Goal: Information Seeking & Learning: Compare options

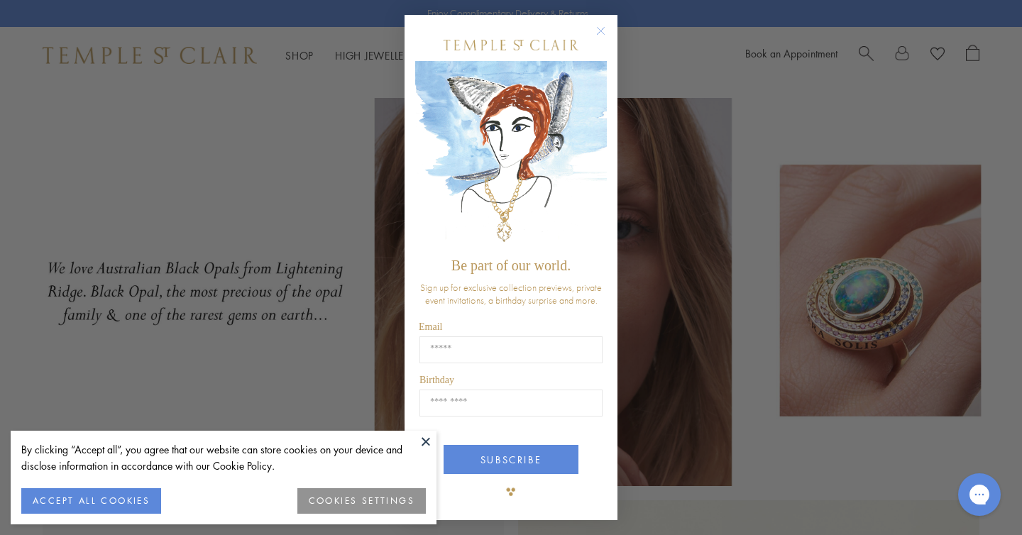
click at [599, 28] on circle "Close dialog" at bounding box center [600, 31] width 17 height 17
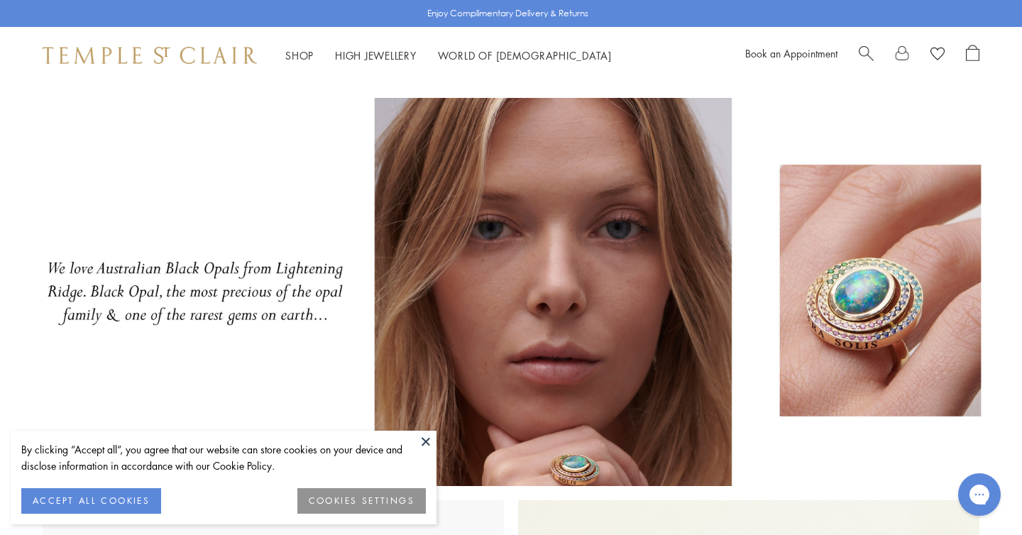
click at [423, 446] on button at bounding box center [425, 441] width 21 height 21
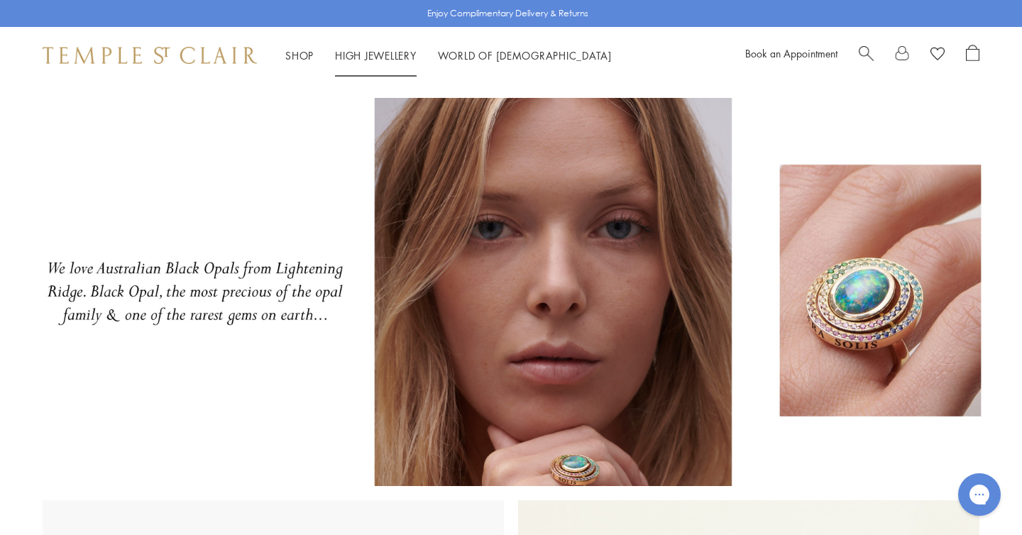
click at [357, 53] on link "High Jewellery High Jewellery" at bounding box center [376, 55] width 82 height 14
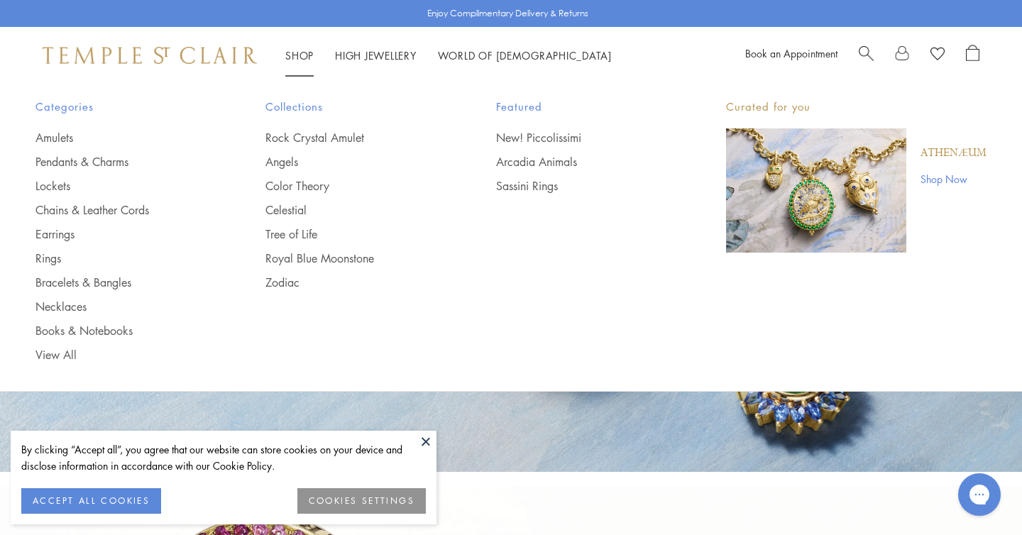
click at [304, 50] on link "Shop Shop" at bounding box center [299, 55] width 28 height 14
click at [57, 160] on link "Pendants & Charms" at bounding box center [121, 162] width 173 height 16
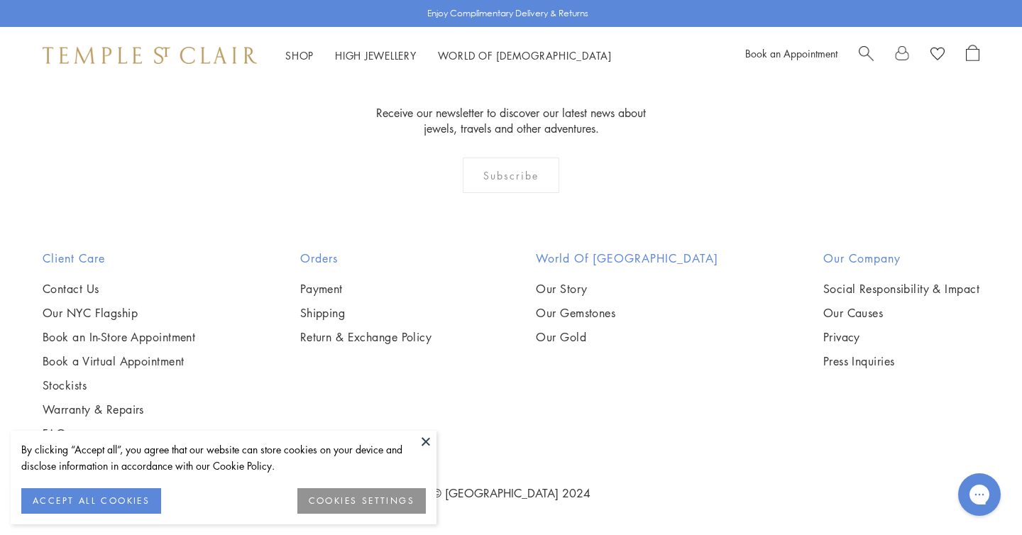
scroll to position [8452, 0]
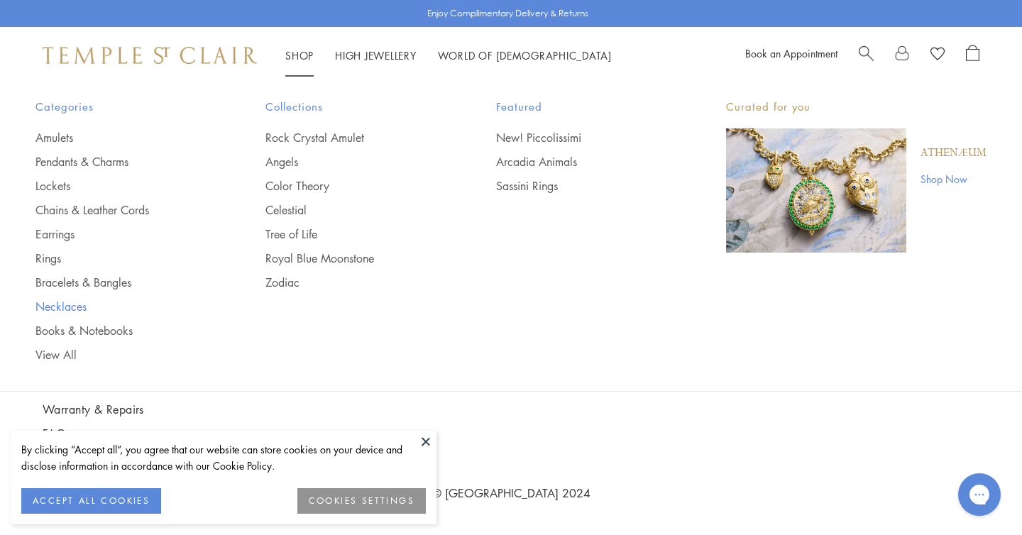
click at [61, 304] on link "Necklaces" at bounding box center [121, 307] width 173 height 16
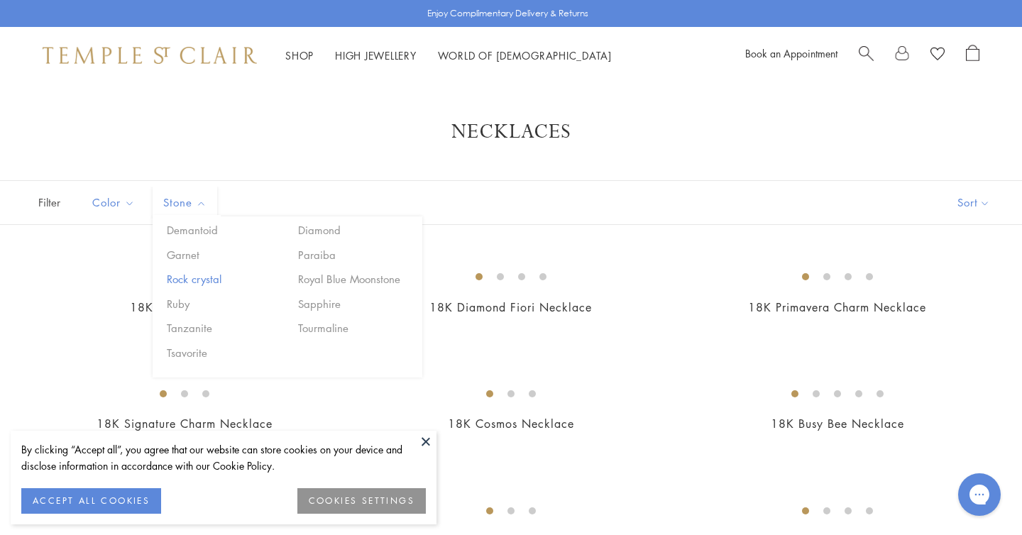
click at [214, 280] on button "Rock crystal" at bounding box center [223, 279] width 121 height 16
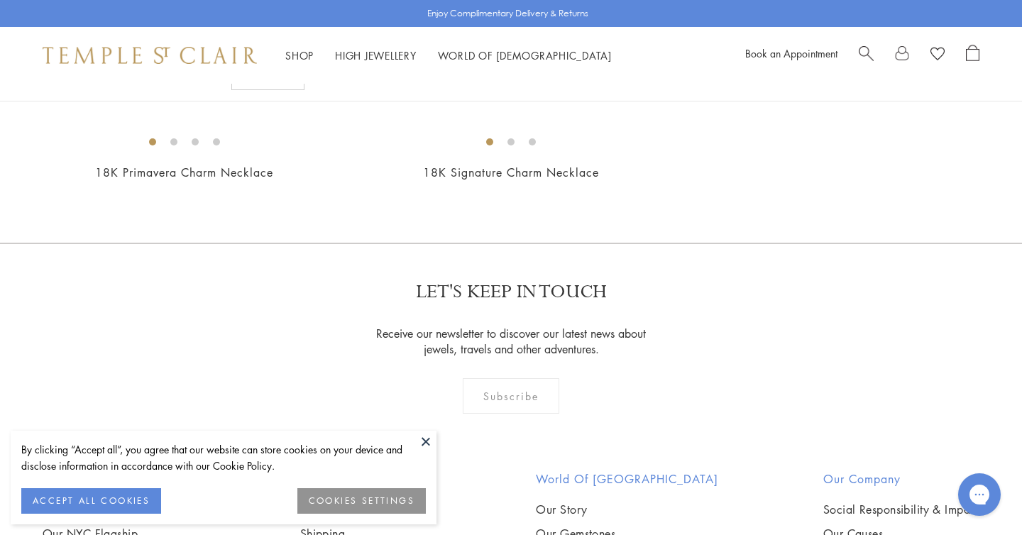
scroll to position [42, 0]
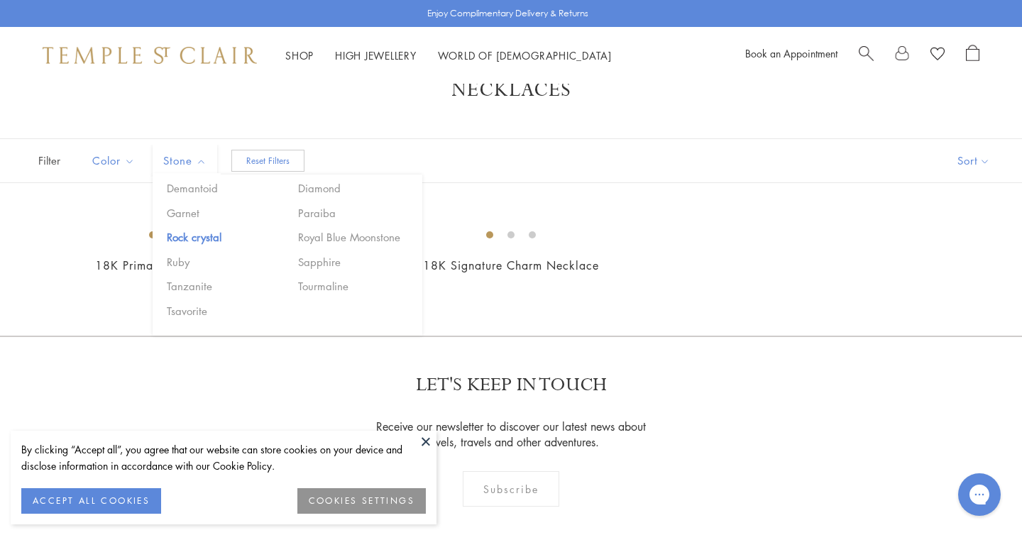
click at [264, 149] on div "Color Blue Gold Green Multicolored Orange Pink Purple Red White" at bounding box center [187, 160] width 233 height 43
click at [264, 158] on button "Reset Filters" at bounding box center [267, 161] width 73 height 22
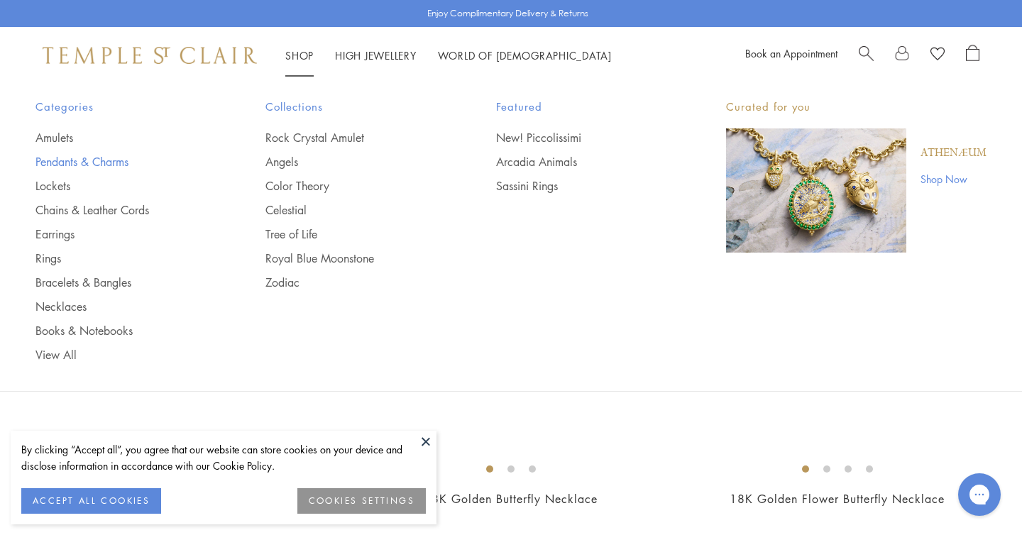
click at [87, 161] on link "Pendants & Charms" at bounding box center [121, 162] width 173 height 16
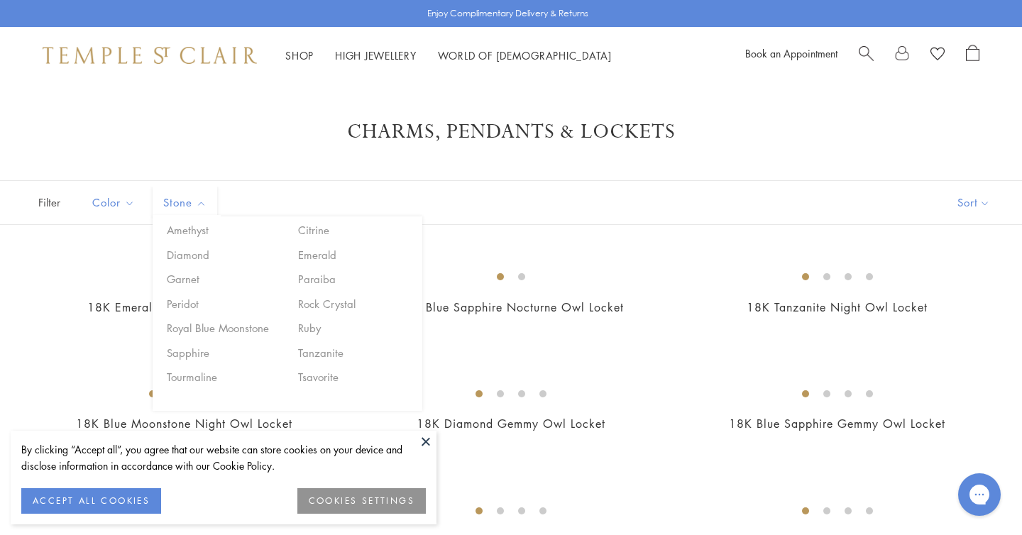
click at [190, 212] on button "Stone" at bounding box center [185, 203] width 65 height 32
click at [306, 191] on div "Filter Sort Color Blue Gold Green Multicolored Orange Pink Purple Red Yellow" at bounding box center [511, 202] width 1022 height 45
